Goal: Task Accomplishment & Management: Use online tool/utility

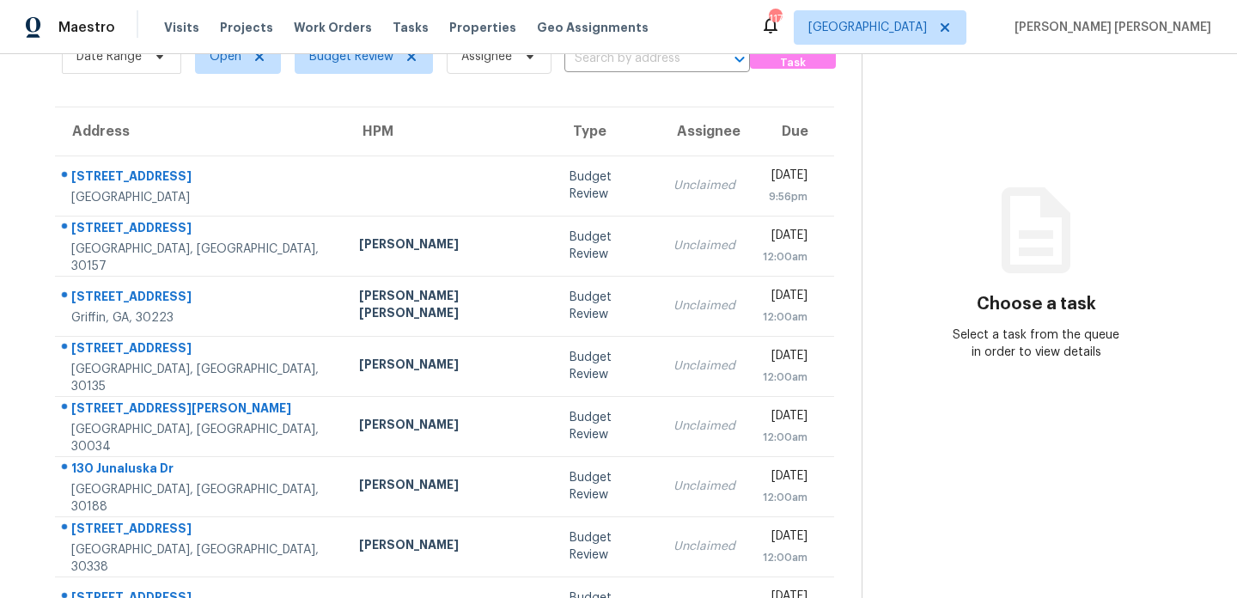
scroll to position [115, 0]
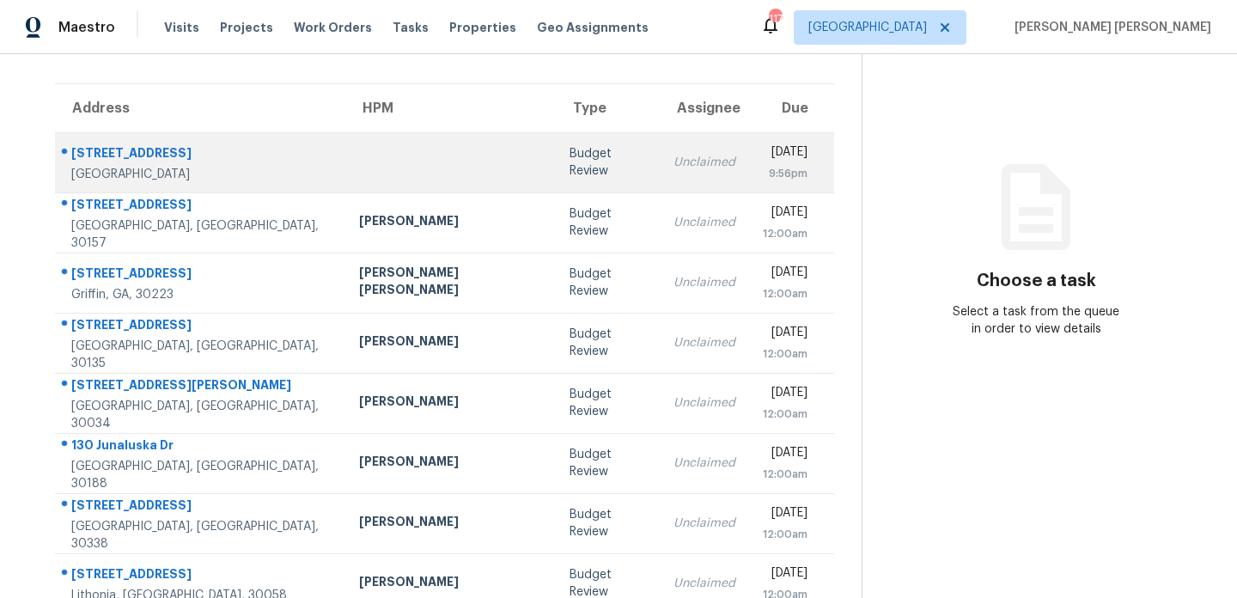
click at [375, 175] on td at bounding box center [450, 162] width 211 height 60
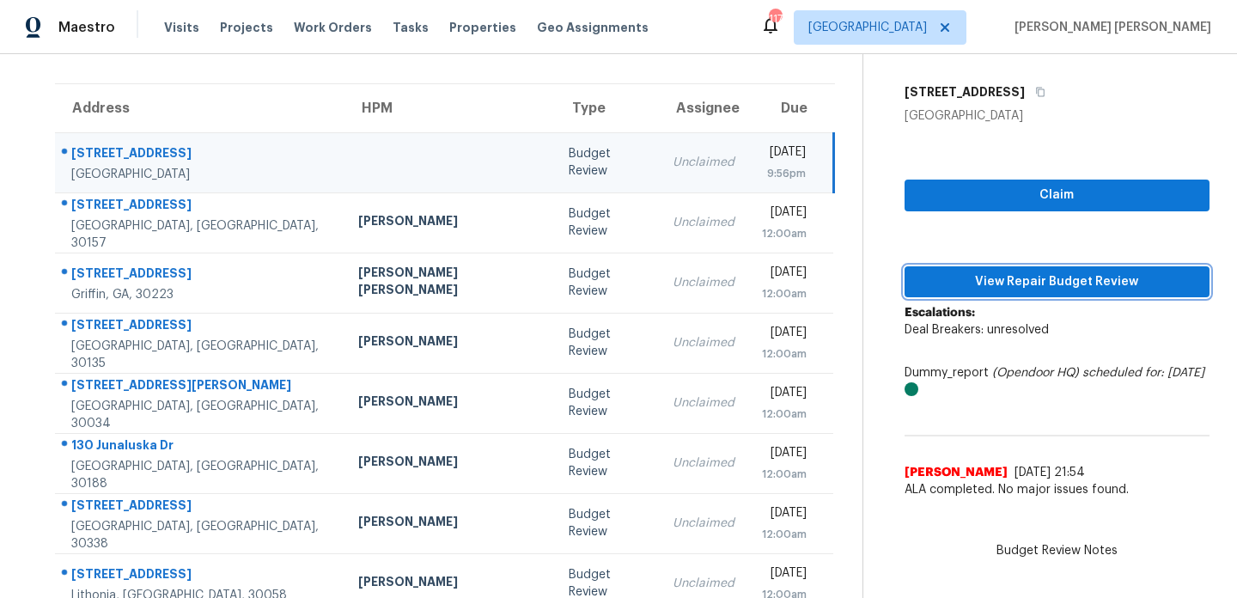
click at [1009, 278] on span "View Repair Budget Review" at bounding box center [1058, 282] width 278 height 21
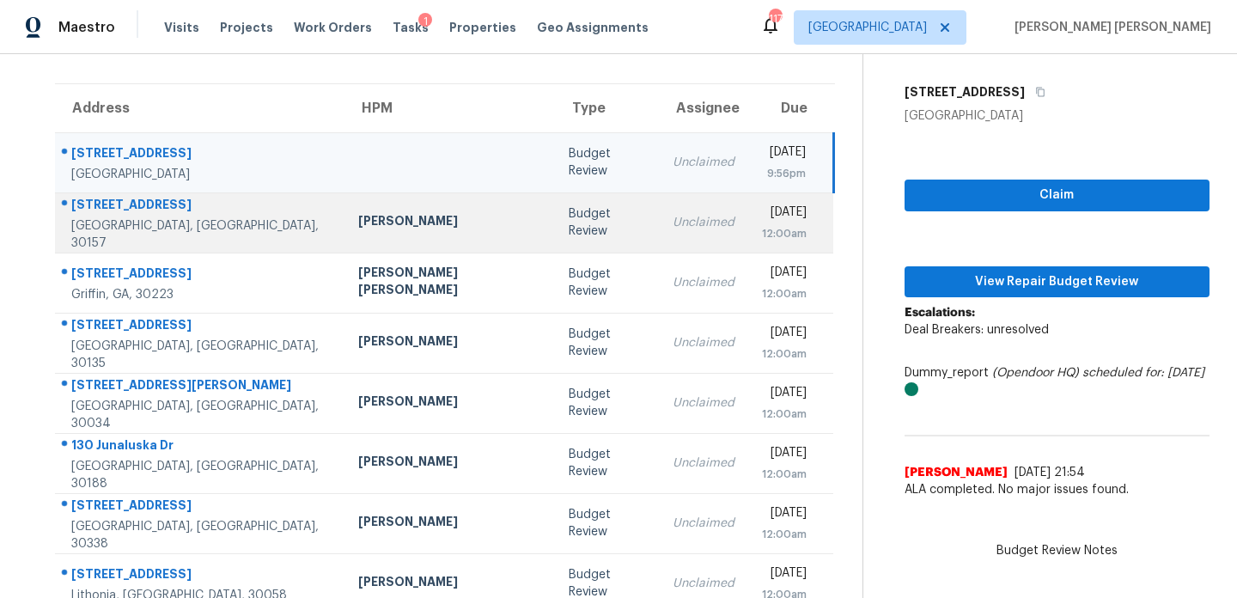
click at [210, 228] on div "[GEOGRAPHIC_DATA], [GEOGRAPHIC_DATA], 30157" at bounding box center [200, 234] width 259 height 34
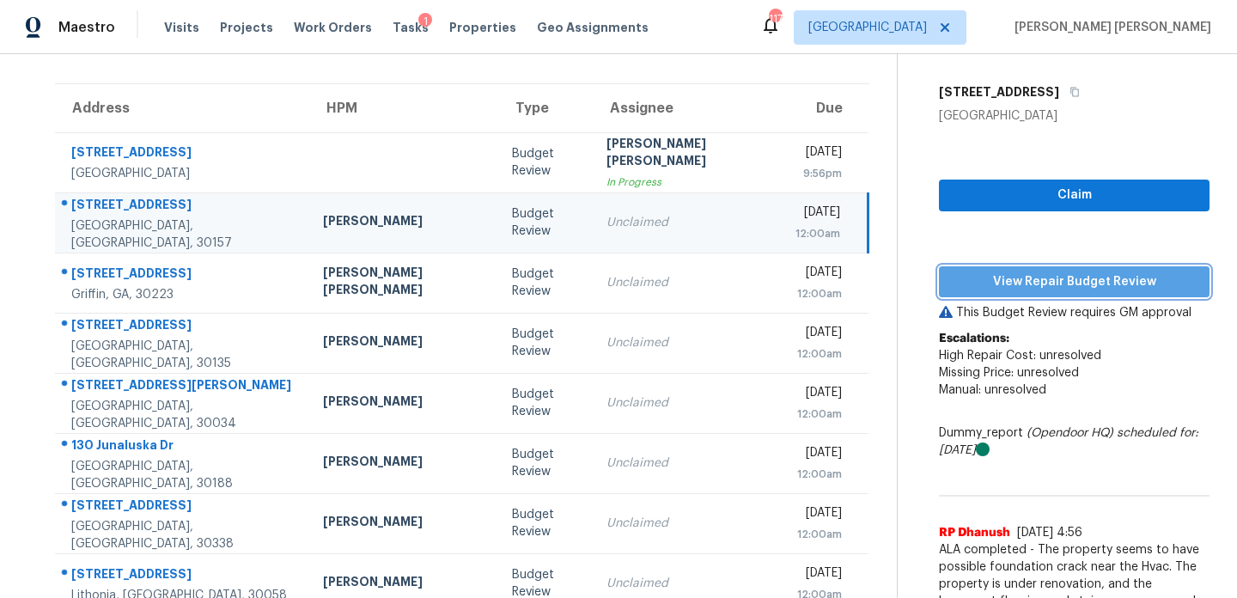
click at [1038, 272] on span "View Repair Budget Review" at bounding box center [1074, 282] width 243 height 21
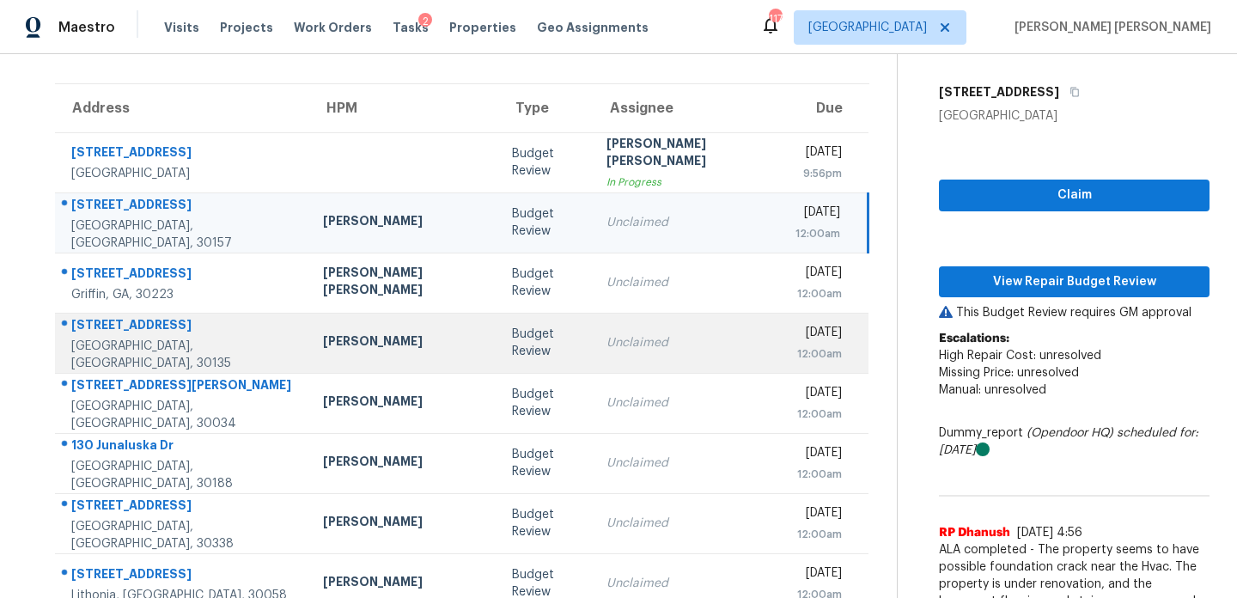
click at [201, 353] on div "[GEOGRAPHIC_DATA], [GEOGRAPHIC_DATA], 30135" at bounding box center [183, 355] width 224 height 34
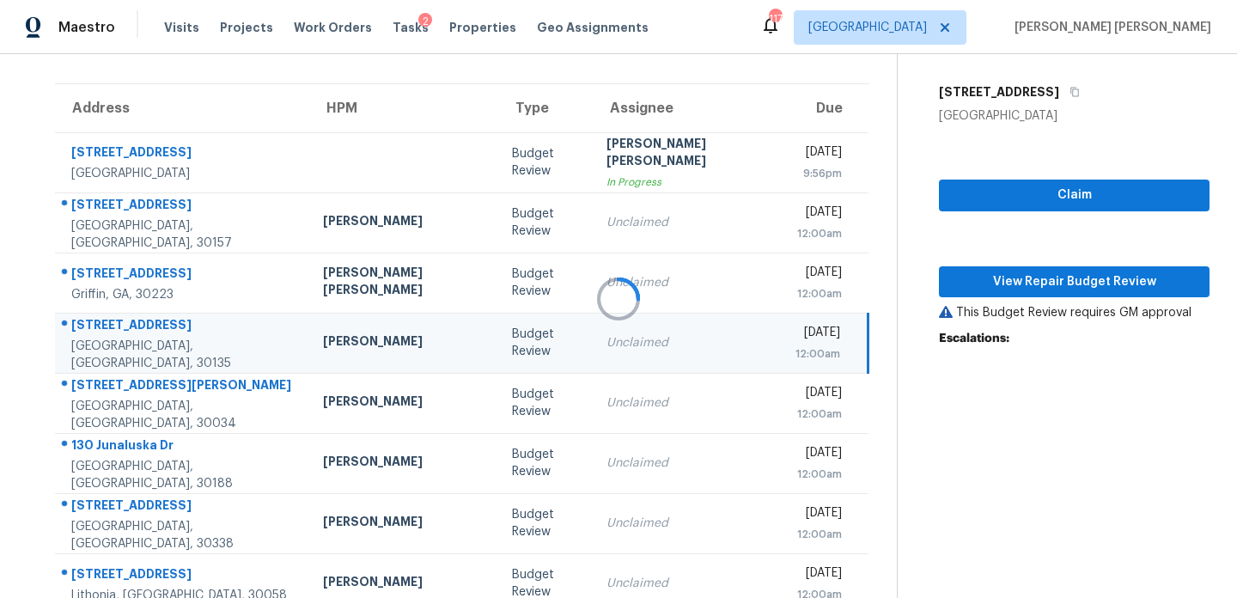
click at [1042, 282] on div at bounding box center [618, 299] width 1237 height 598
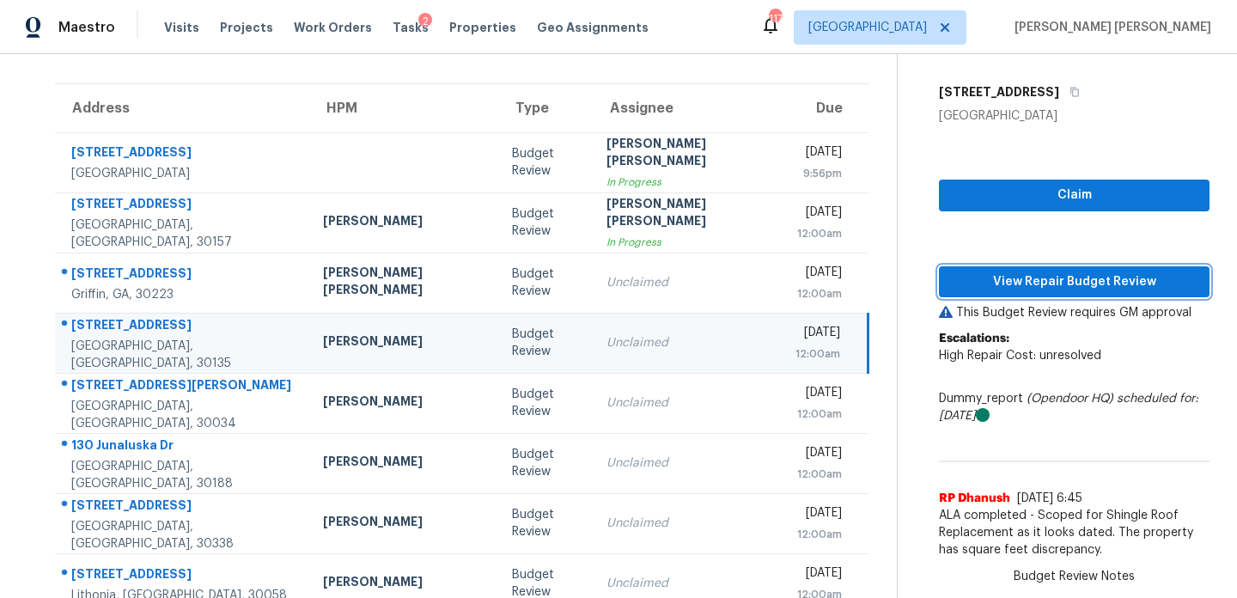
click at [1042, 282] on span "View Repair Budget Review" at bounding box center [1074, 282] width 243 height 21
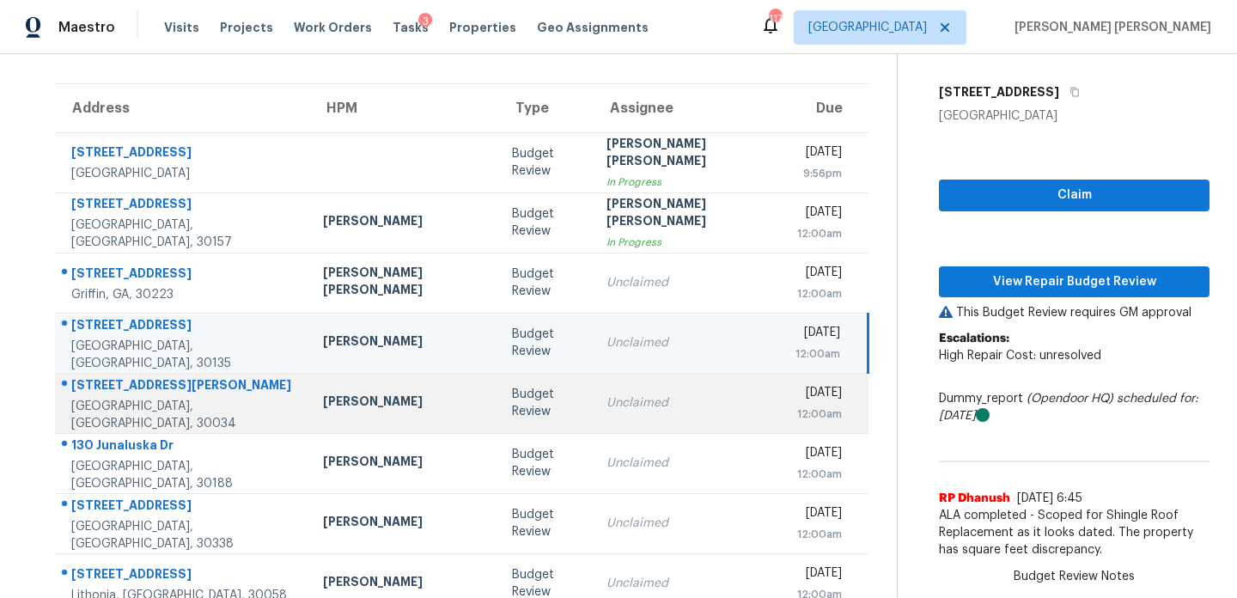
click at [201, 391] on div "[STREET_ADDRESS][PERSON_NAME]" at bounding box center [183, 386] width 224 height 21
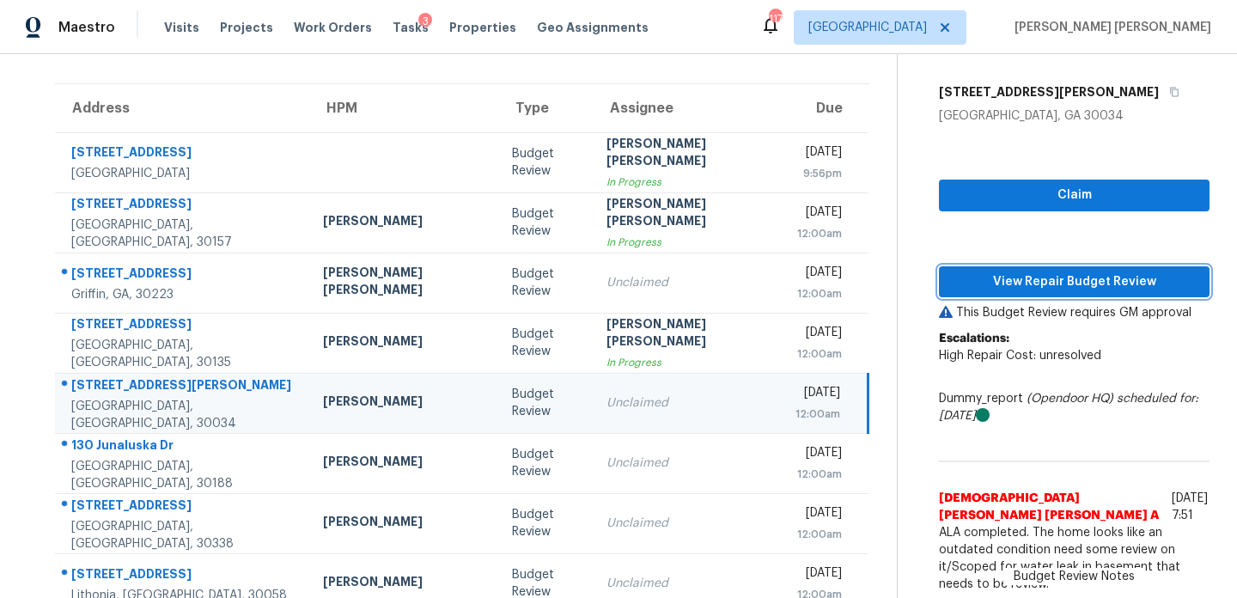
click at [953, 280] on span "View Repair Budget Review" at bounding box center [1074, 282] width 243 height 21
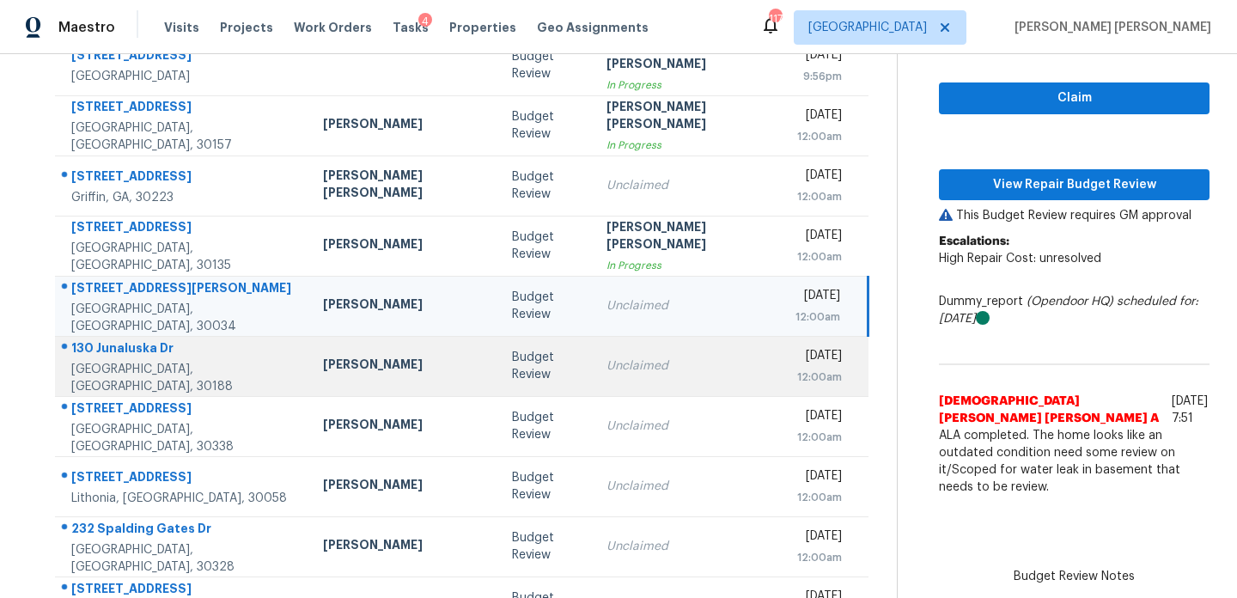
scroll to position [257, 0]
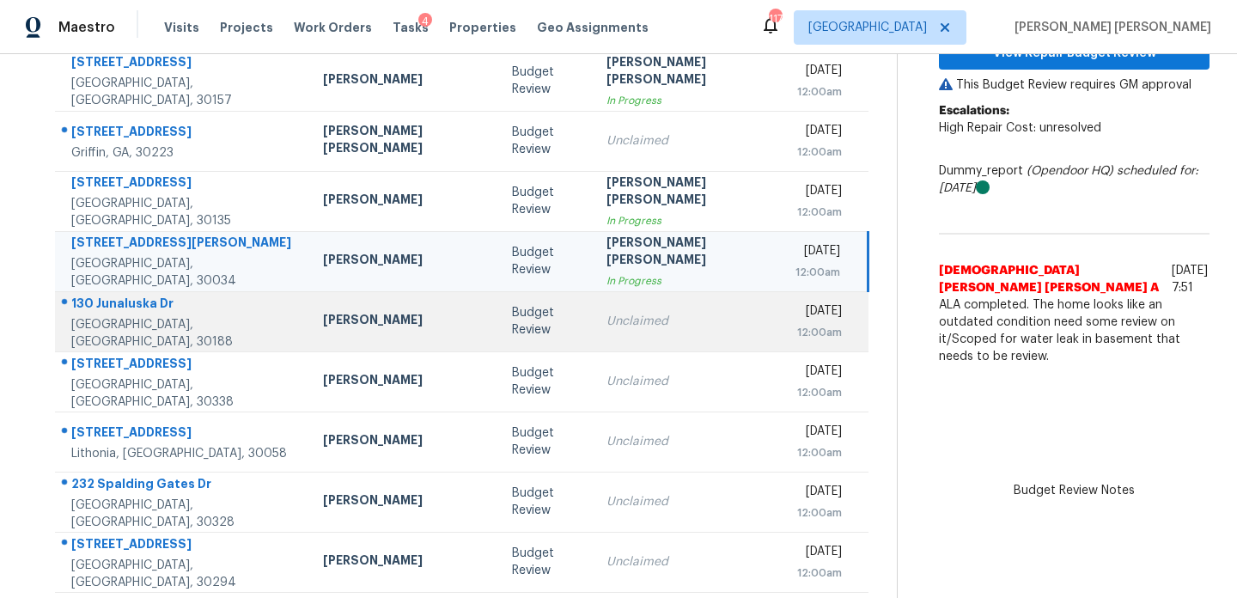
click at [351, 315] on div "[PERSON_NAME]" at bounding box center [404, 321] width 162 height 21
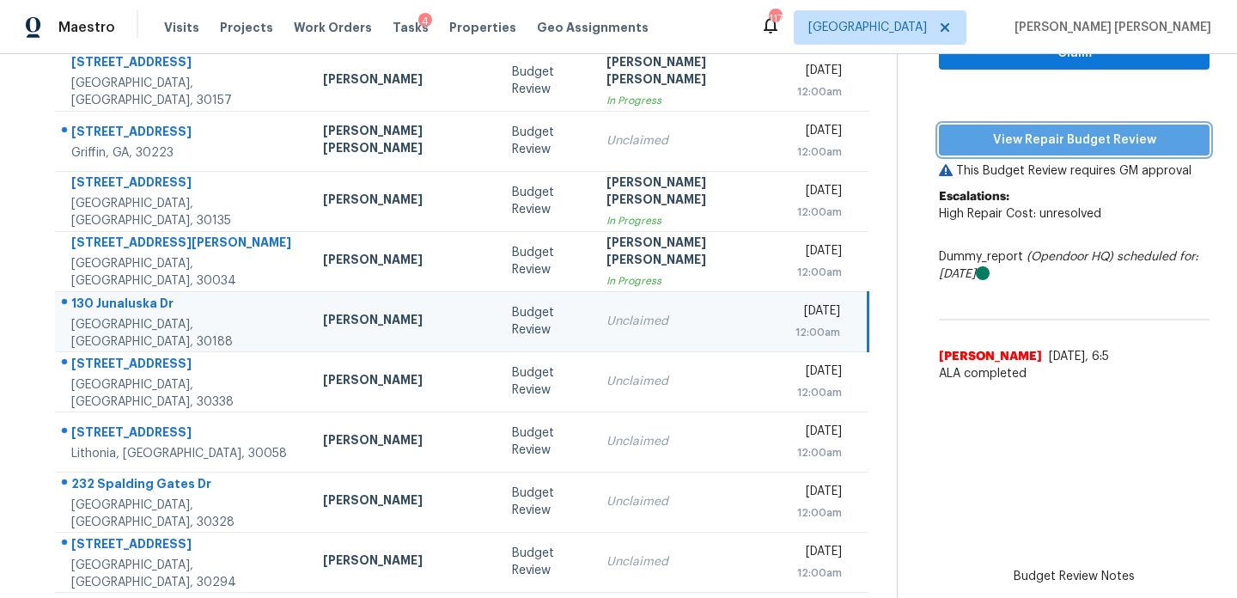
click at [1053, 134] on span "View Repair Budget Review" at bounding box center [1074, 140] width 243 height 21
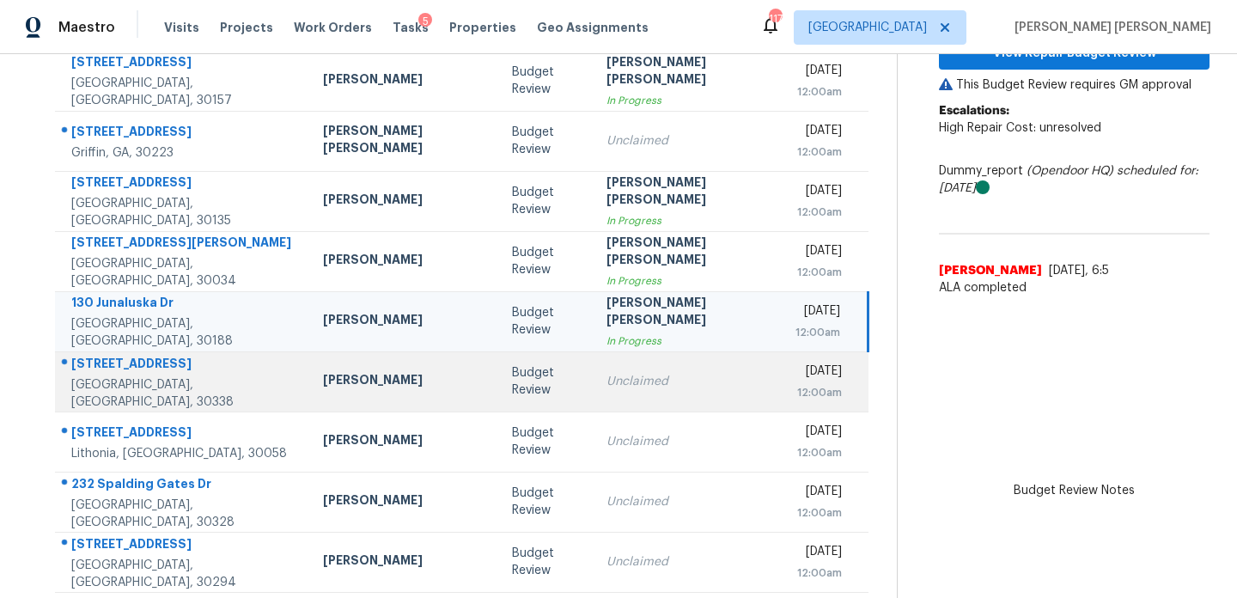
click at [341, 393] on td "[PERSON_NAME]" at bounding box center [403, 381] width 189 height 60
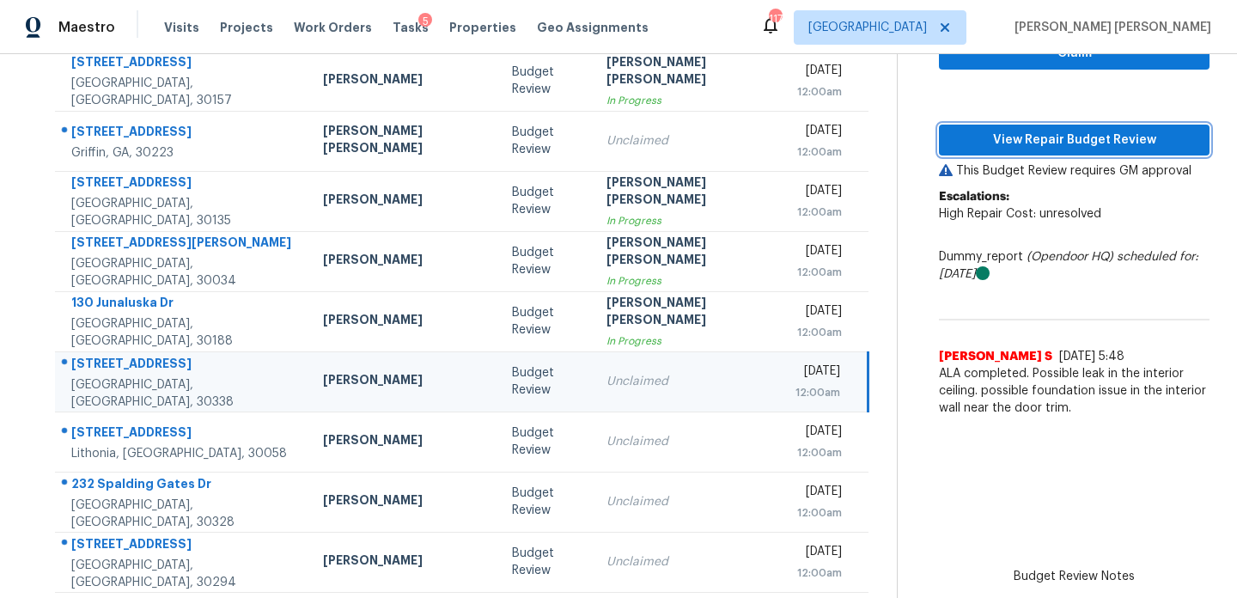
click at [981, 145] on span "View Repair Budget Review" at bounding box center [1074, 140] width 243 height 21
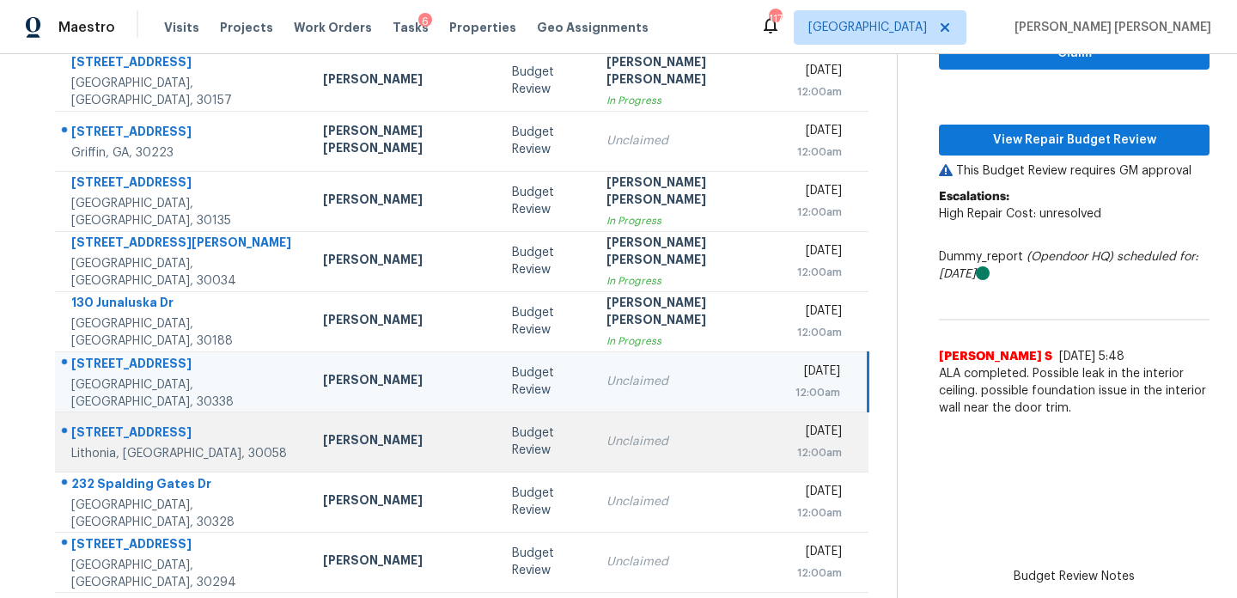
click at [349, 416] on td "[PERSON_NAME]" at bounding box center [403, 442] width 189 height 60
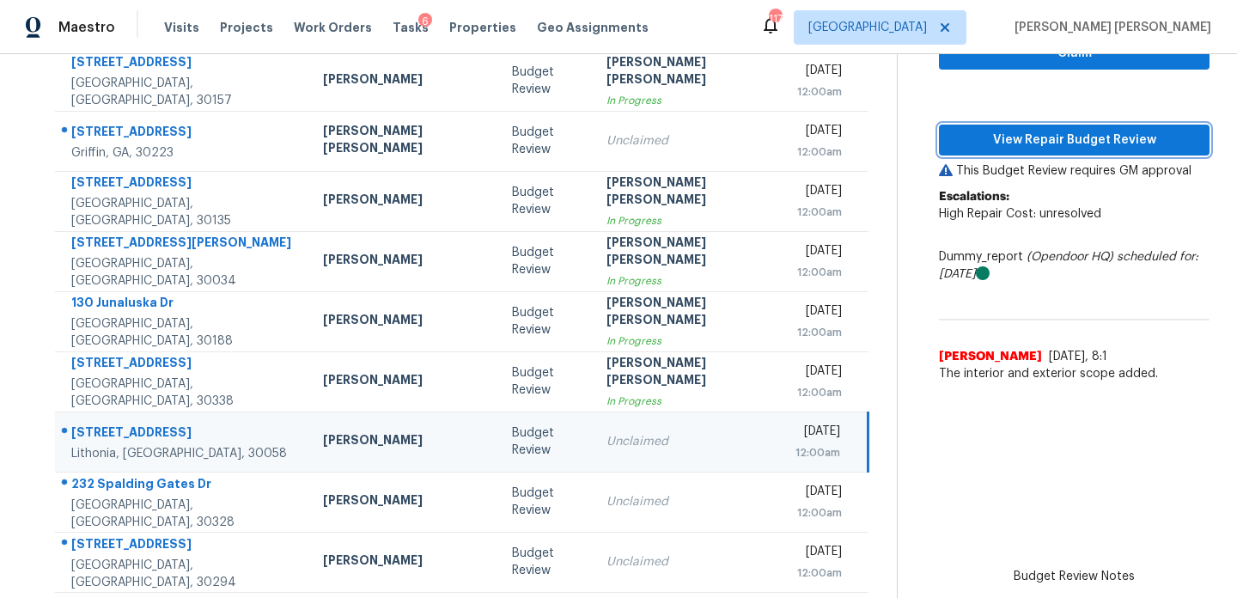
click at [1077, 143] on span "View Repair Budget Review" at bounding box center [1074, 140] width 243 height 21
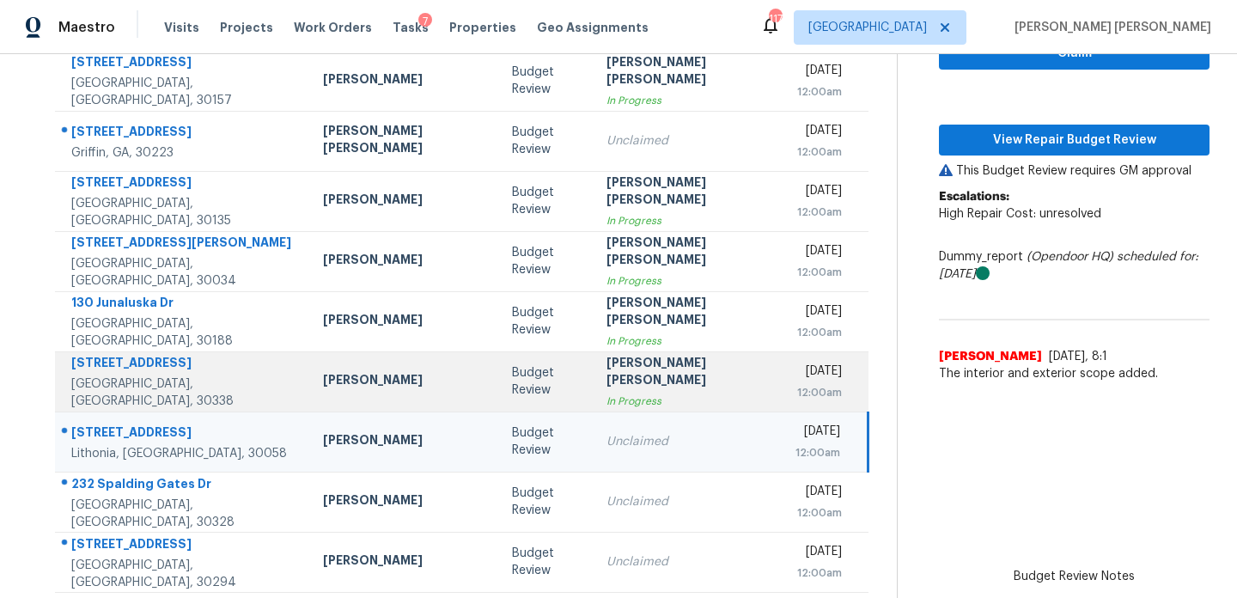
scroll to position [296, 0]
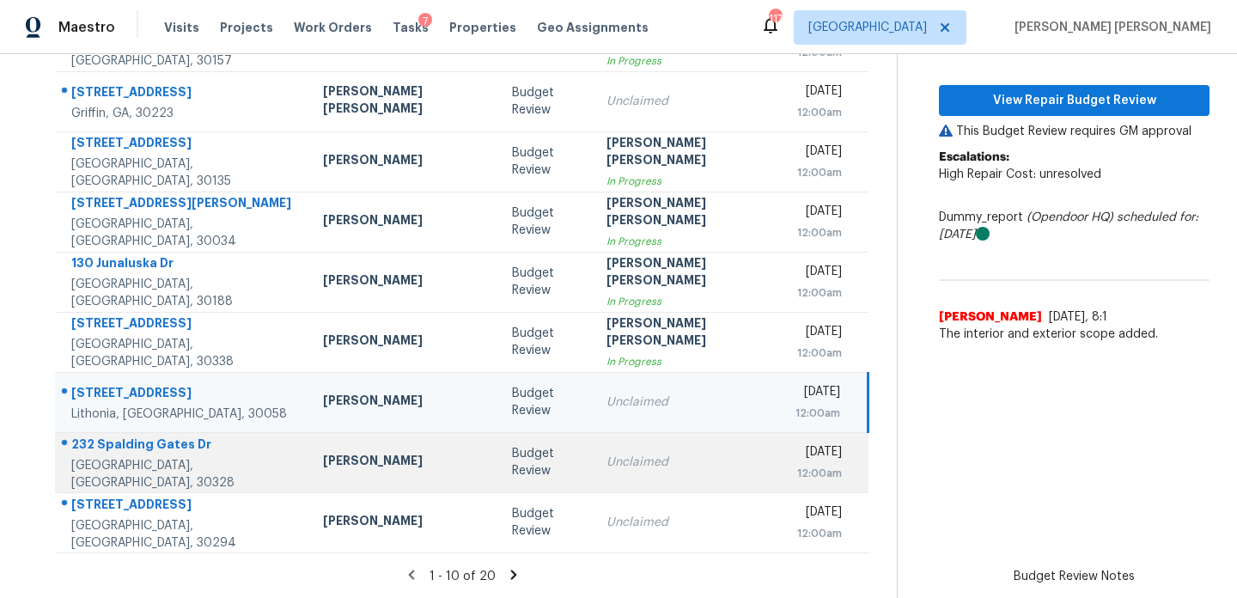
click at [327, 461] on div "[PERSON_NAME]" at bounding box center [404, 462] width 162 height 21
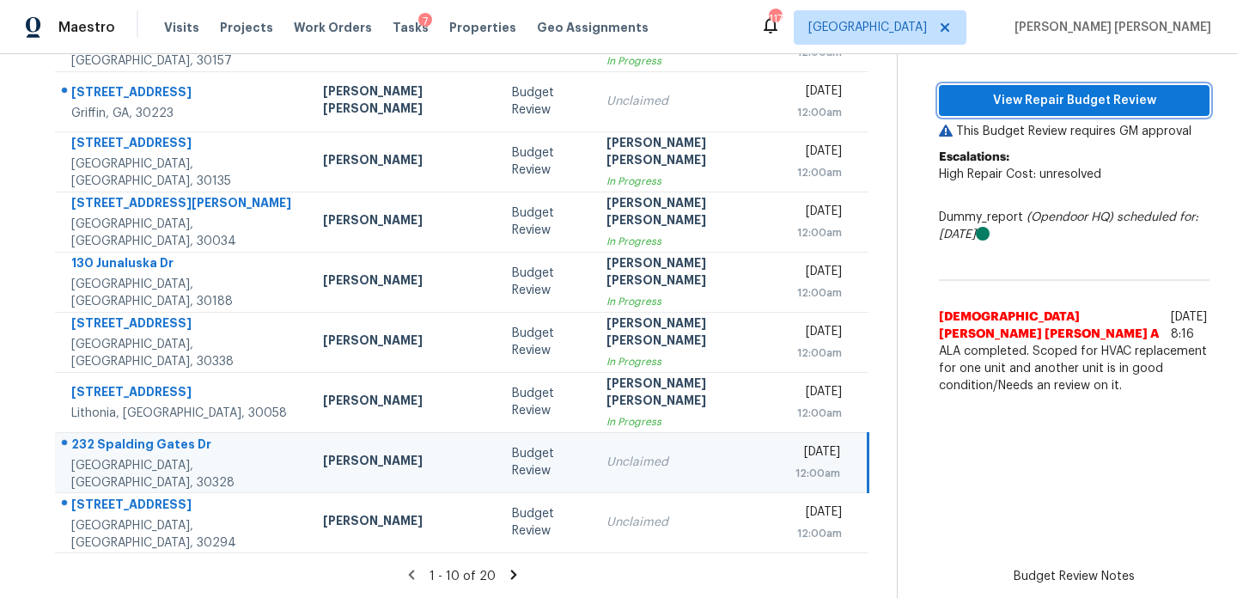
click at [1078, 104] on span "View Repair Budget Review" at bounding box center [1074, 100] width 243 height 21
